Goal: Navigation & Orientation: Go to known website

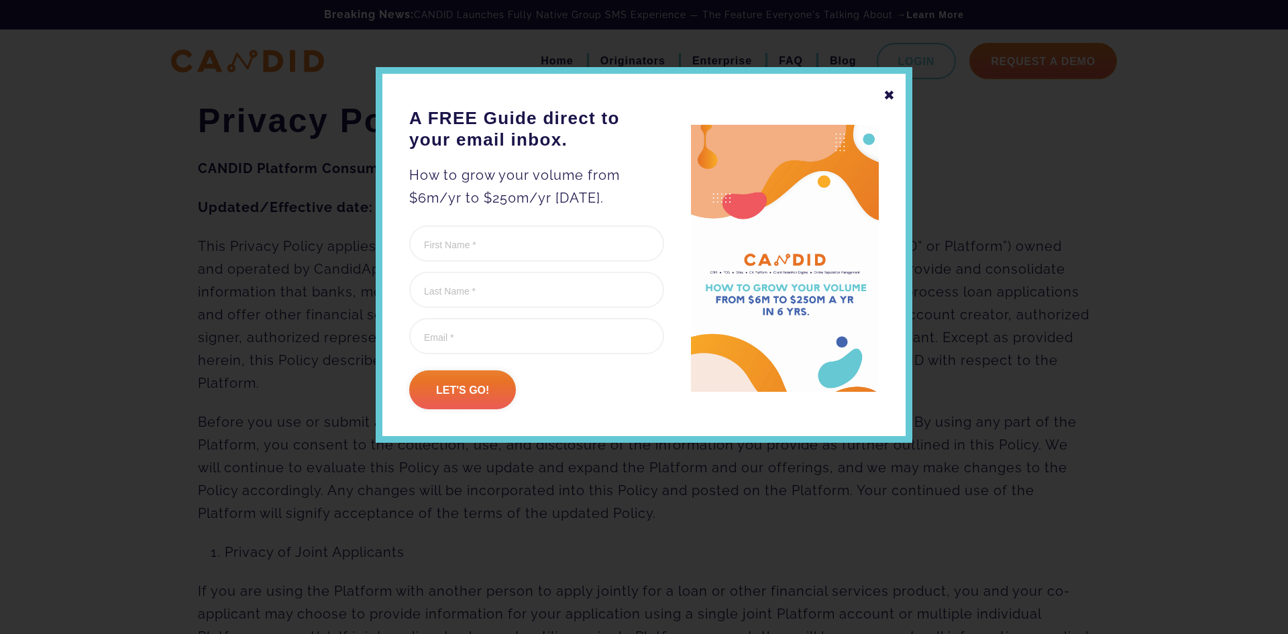
click at [887, 97] on div "✖" at bounding box center [889, 95] width 12 height 23
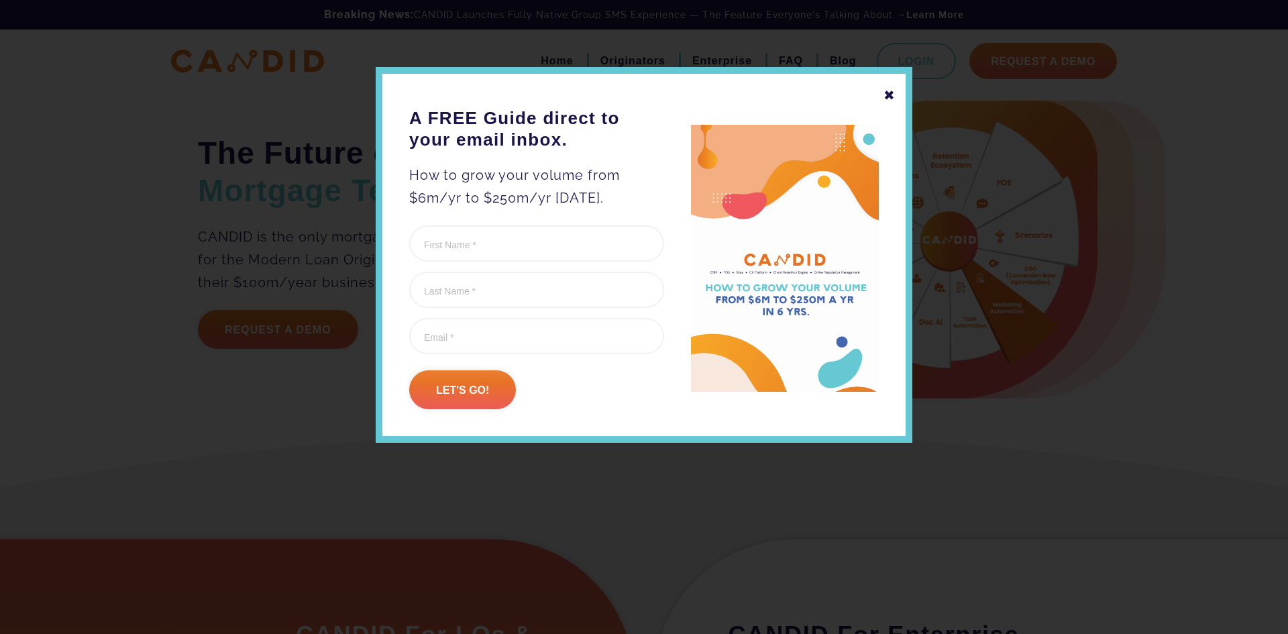
click at [883, 96] on div "✖" at bounding box center [889, 95] width 12 height 23
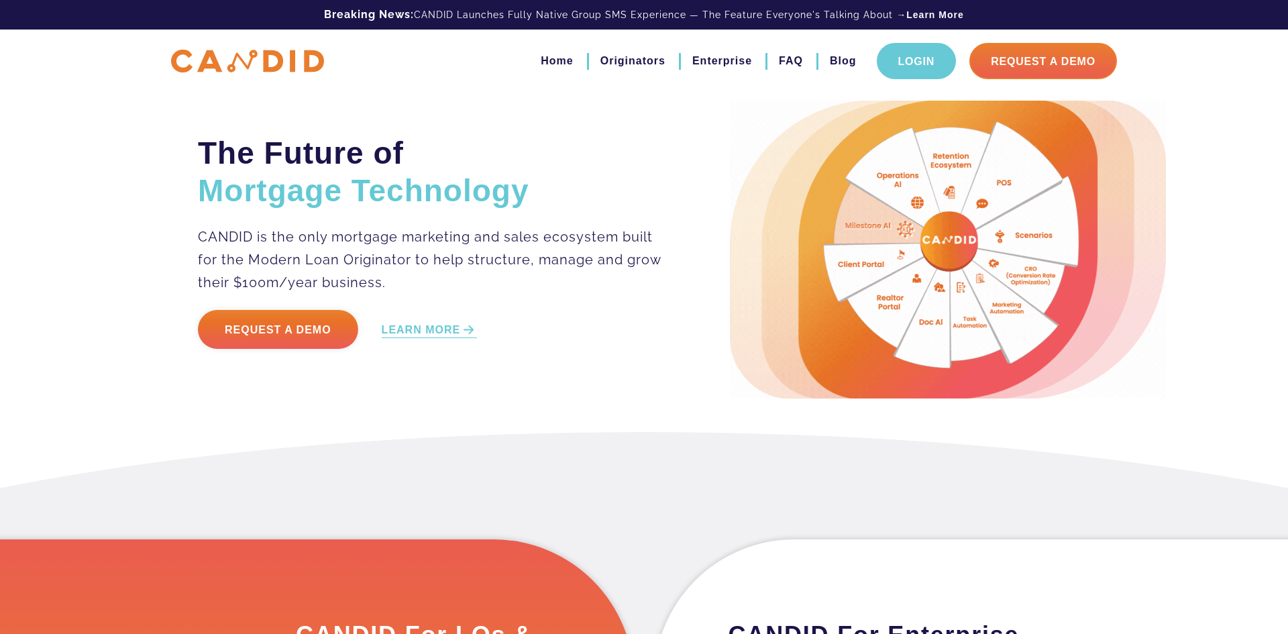
click at [912, 57] on link "Login" at bounding box center [917, 61] width 80 height 36
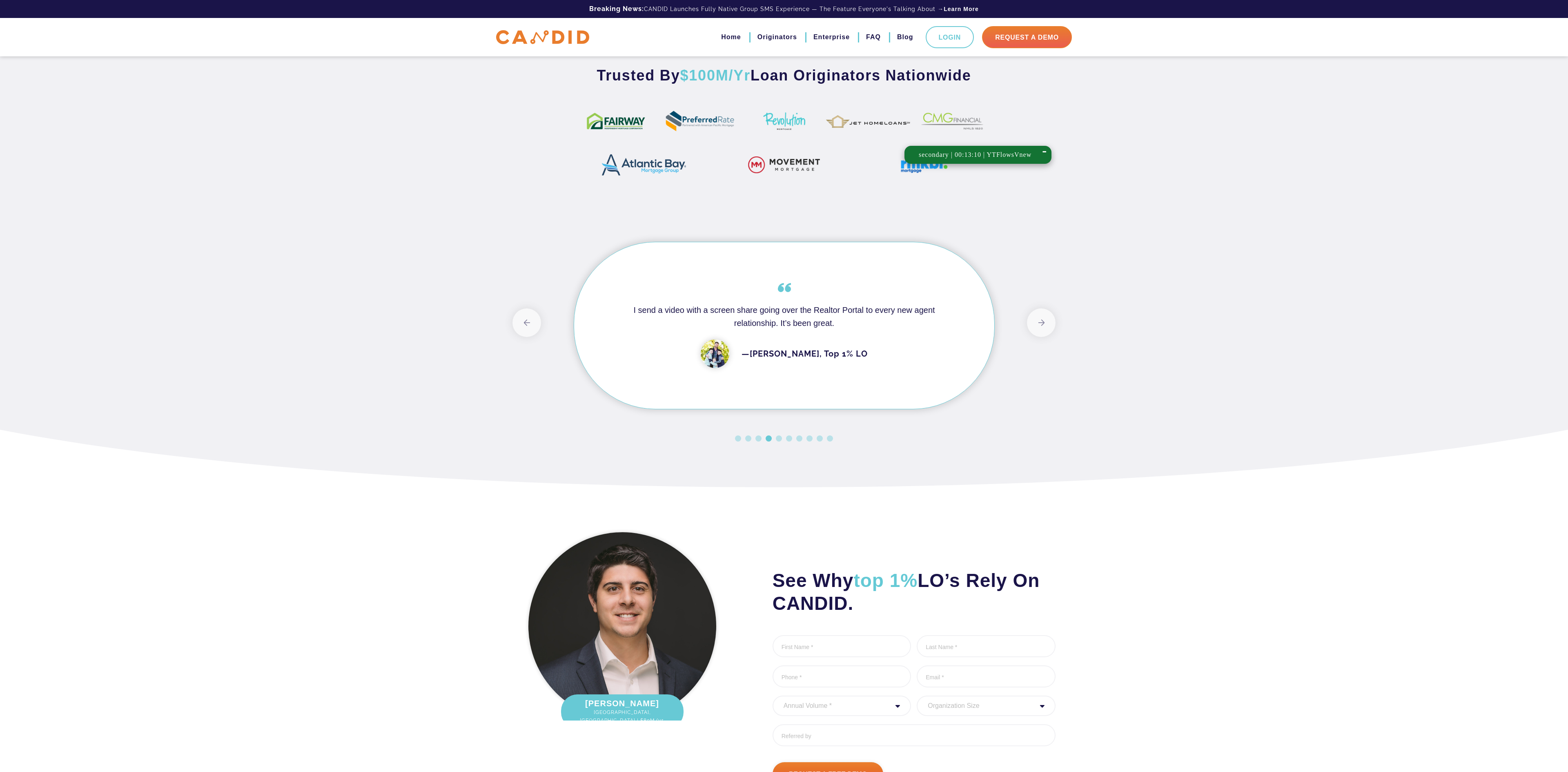
scroll to position [669, 0]
